Goal: Task Accomplishment & Management: Manage account settings

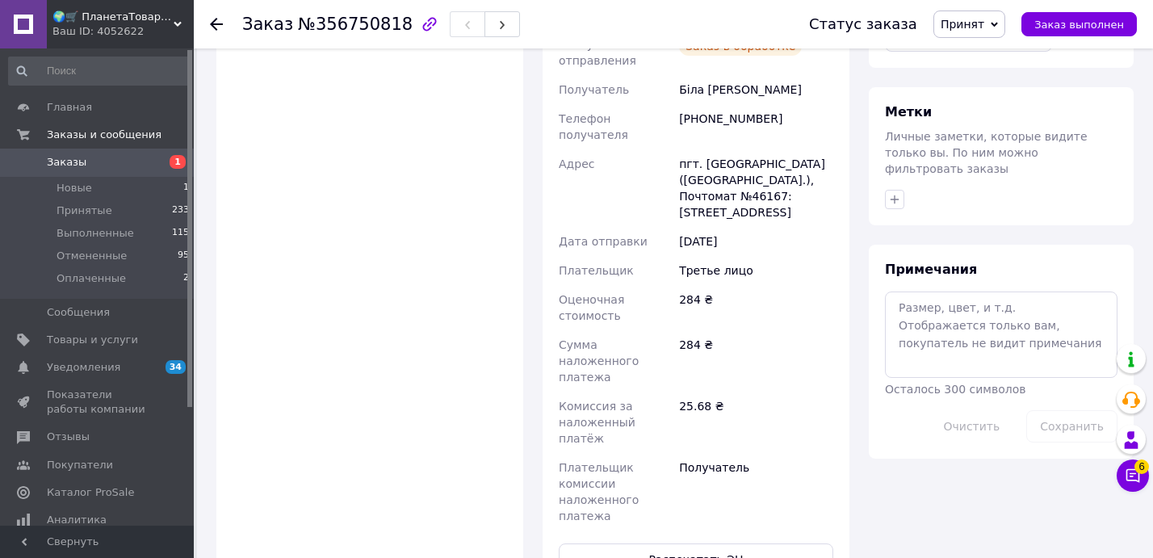
scroll to position [762, 0]
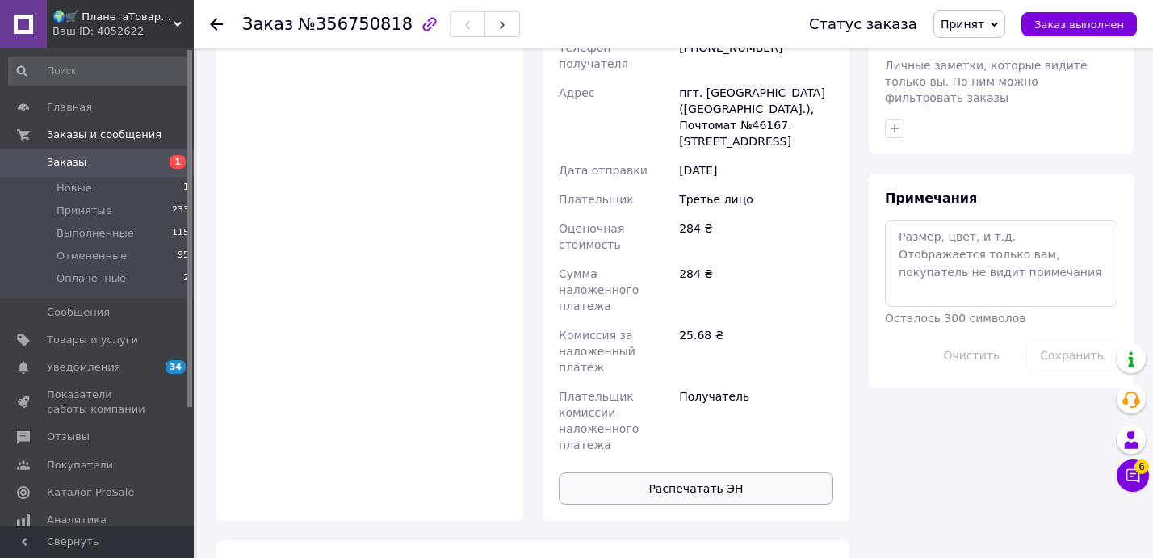
click at [730, 472] on button "Распечатать ЭН" at bounding box center [696, 488] width 275 height 32
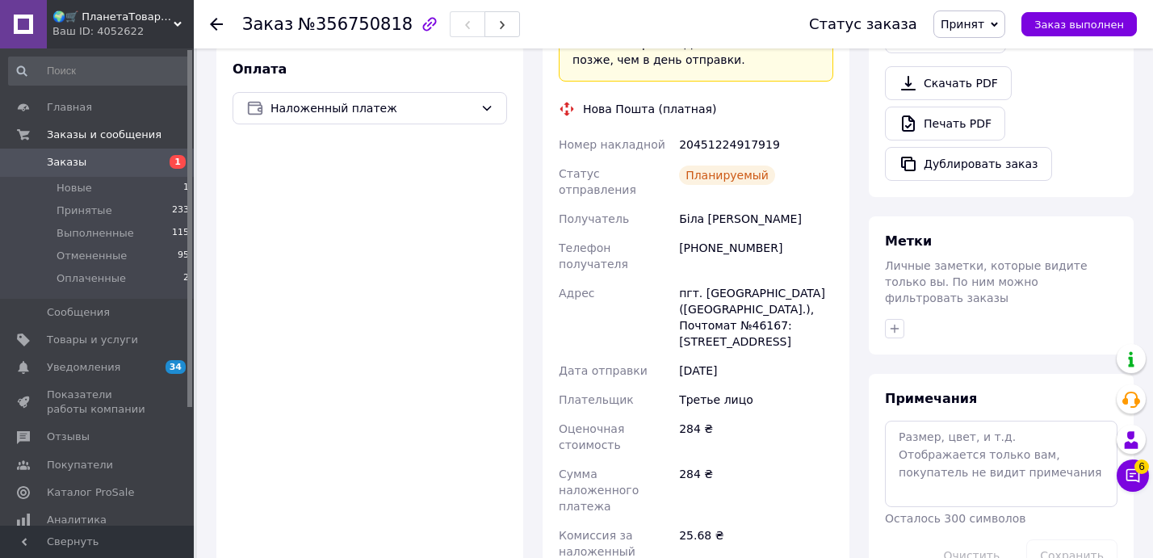
scroll to position [589, 0]
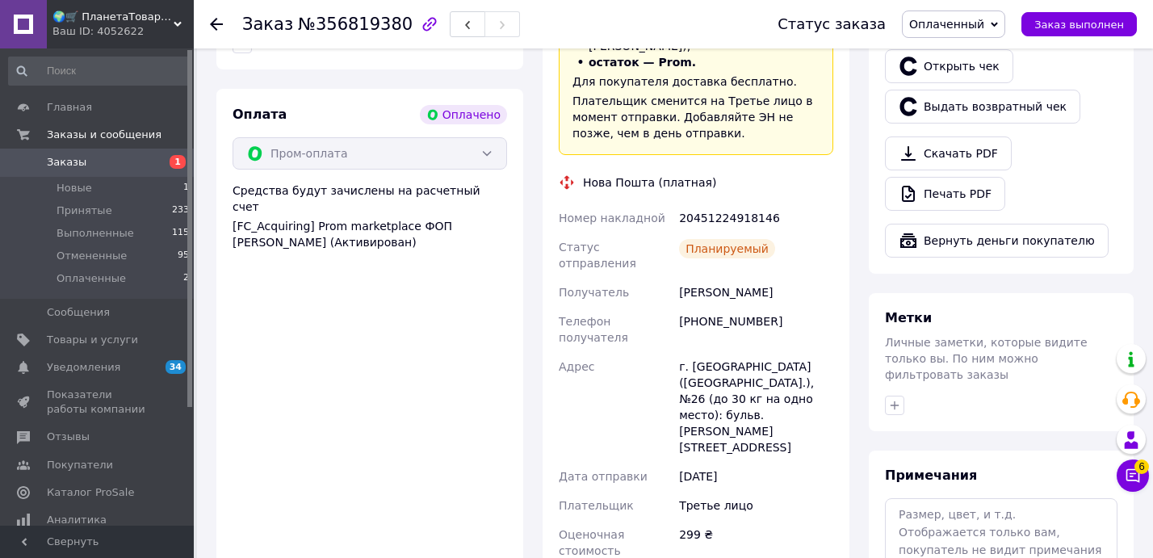
scroll to position [882, 0]
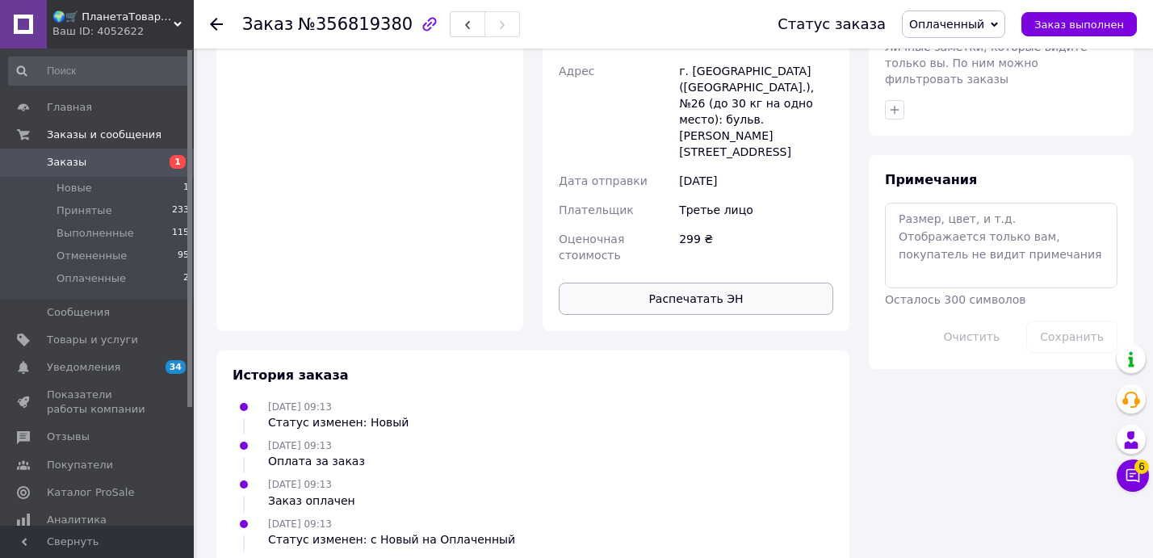
click at [781, 283] on button "Распечатать ЭН" at bounding box center [696, 299] width 275 height 32
click at [758, 225] on div "299 ₴" at bounding box center [756, 247] width 161 height 45
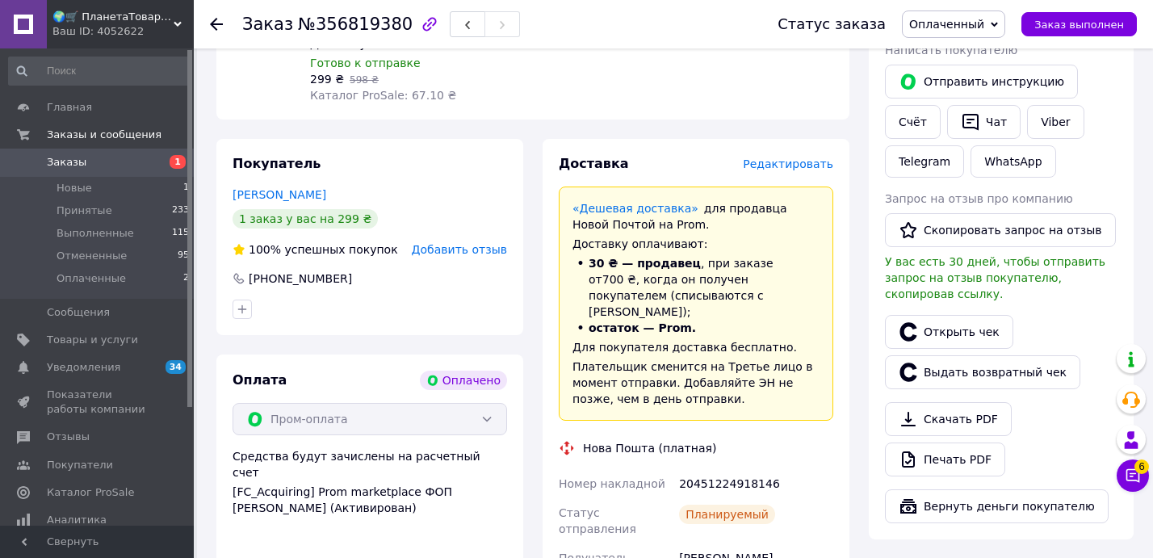
scroll to position [319, 0]
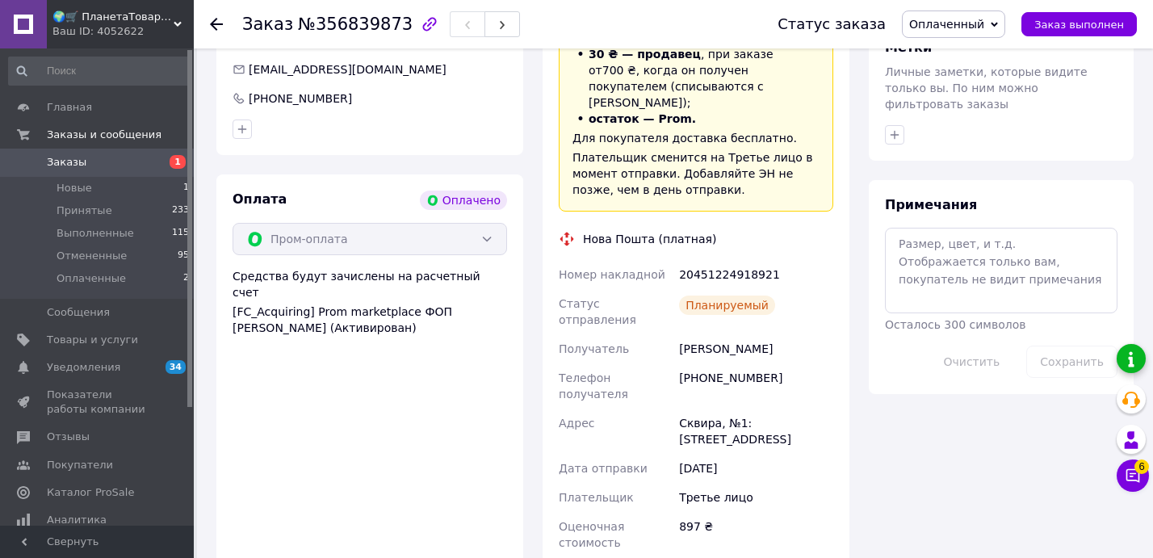
scroll to position [1282, 0]
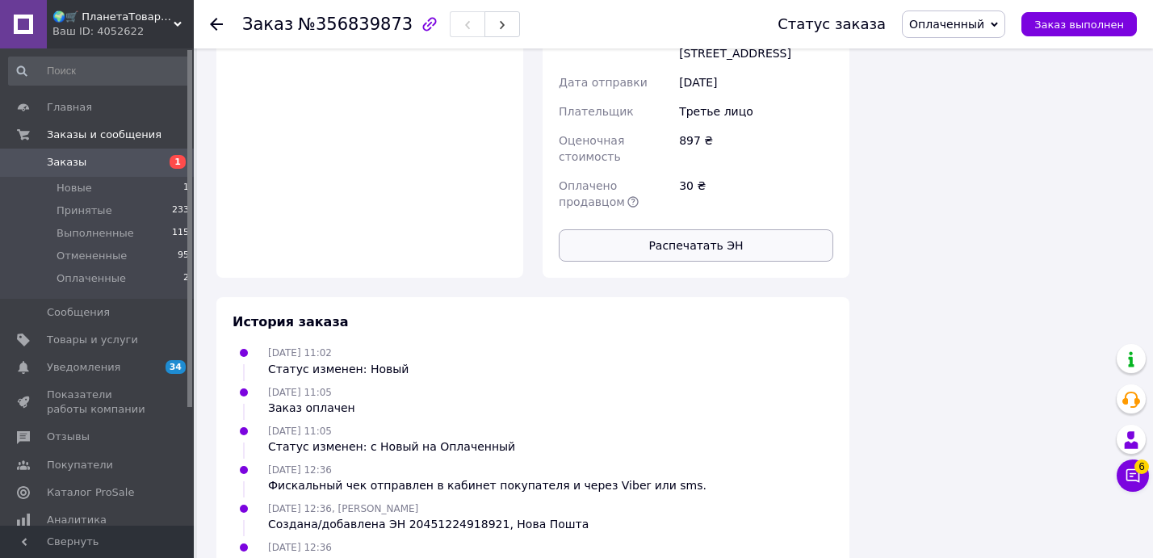
click at [726, 229] on button "Распечатать ЭН" at bounding box center [696, 245] width 275 height 32
click at [758, 126] on div "897 ₴" at bounding box center [756, 148] width 161 height 45
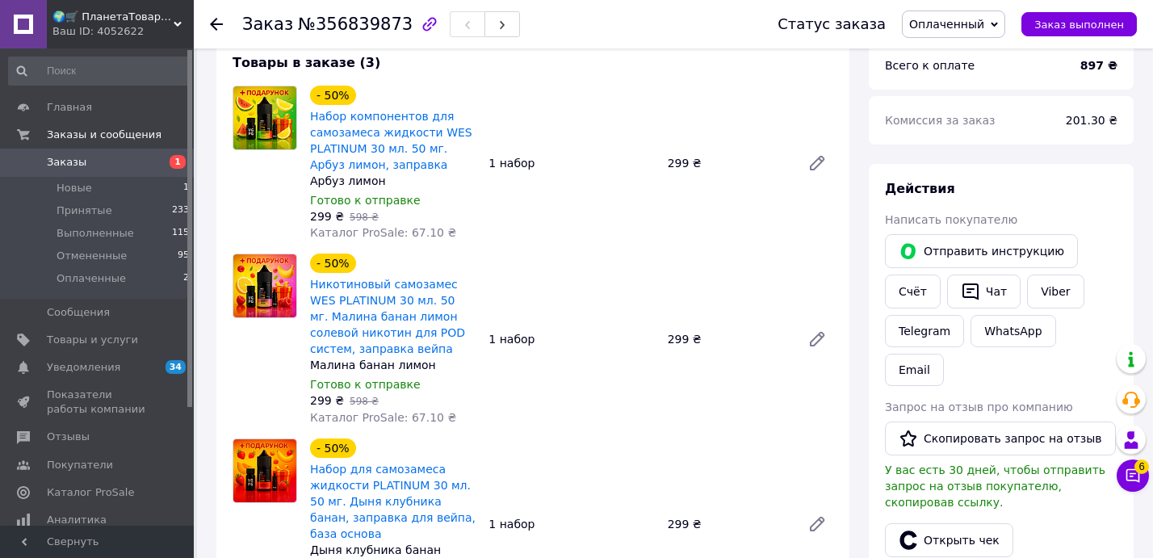
scroll to position [157, 0]
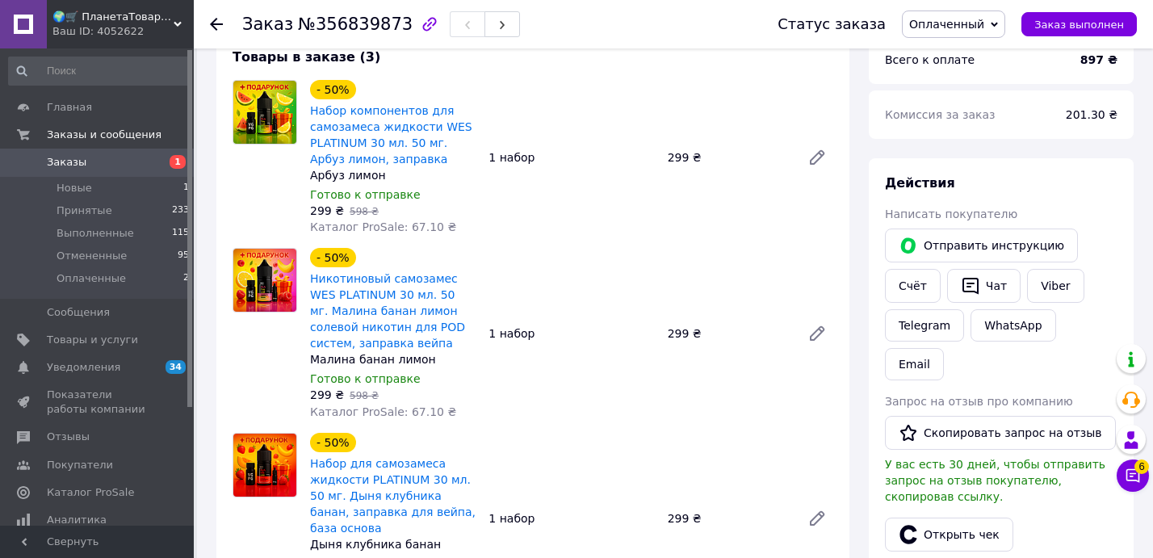
click at [118, 153] on link "Заказы 1" at bounding box center [99, 162] width 199 height 27
